Goal: Check status: Check status

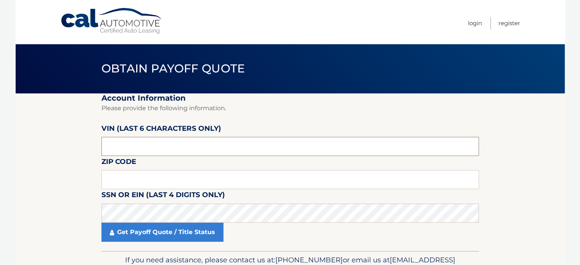
click at [137, 149] on input "text" at bounding box center [290, 146] width 378 height 19
type input "410631"
click at [130, 180] on input "text" at bounding box center [290, 179] width 378 height 19
type input "11420"
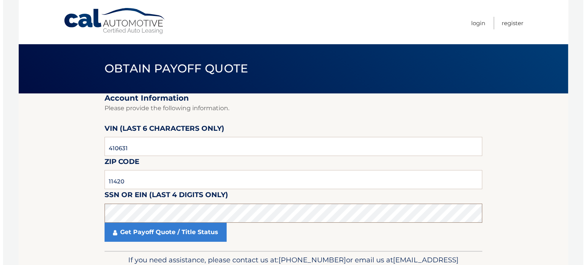
scroll to position [43, 0]
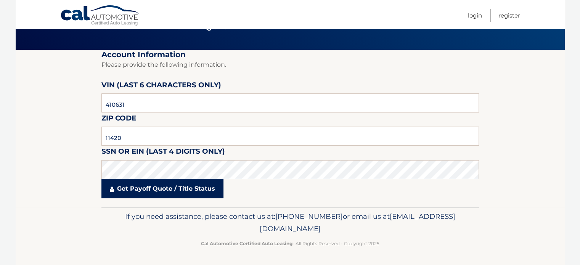
click at [148, 190] on link "Get Payoff Quote / Title Status" at bounding box center [162, 188] width 122 height 19
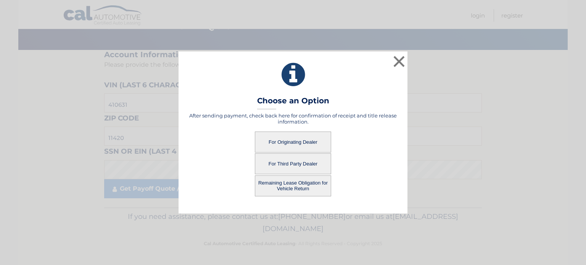
click at [288, 142] on button "For Originating Dealer" at bounding box center [293, 142] width 76 height 21
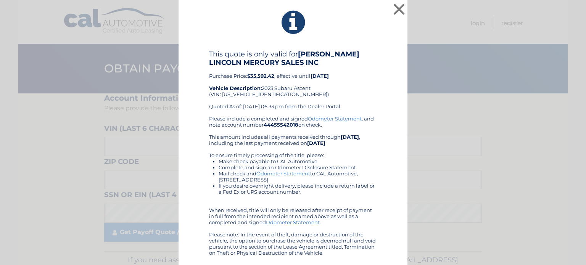
scroll to position [1, 0]
